Goal: Check status: Check status

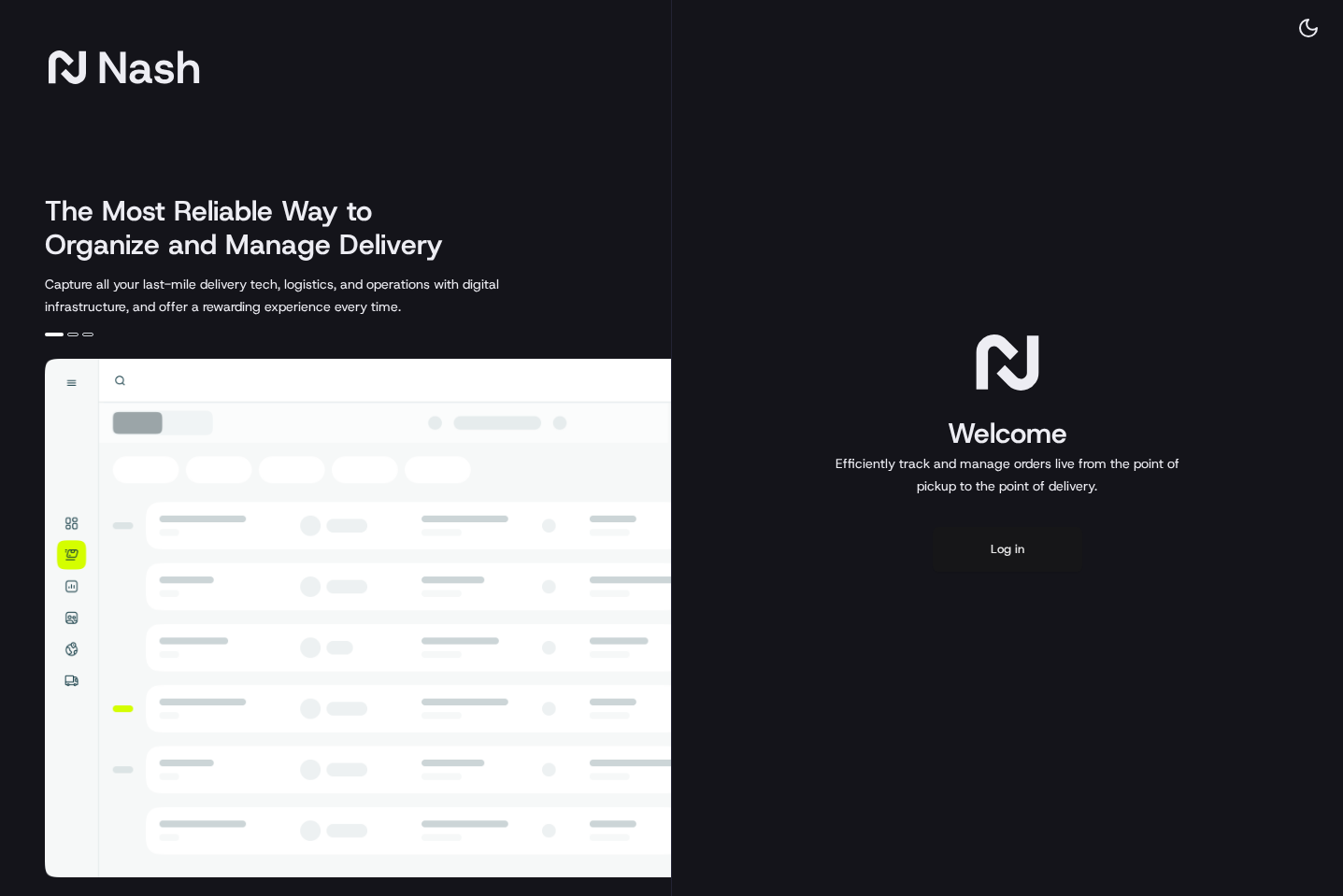
click at [1027, 548] on button "Log in" at bounding box center [1007, 549] width 149 height 45
